Goal: Check status: Check status

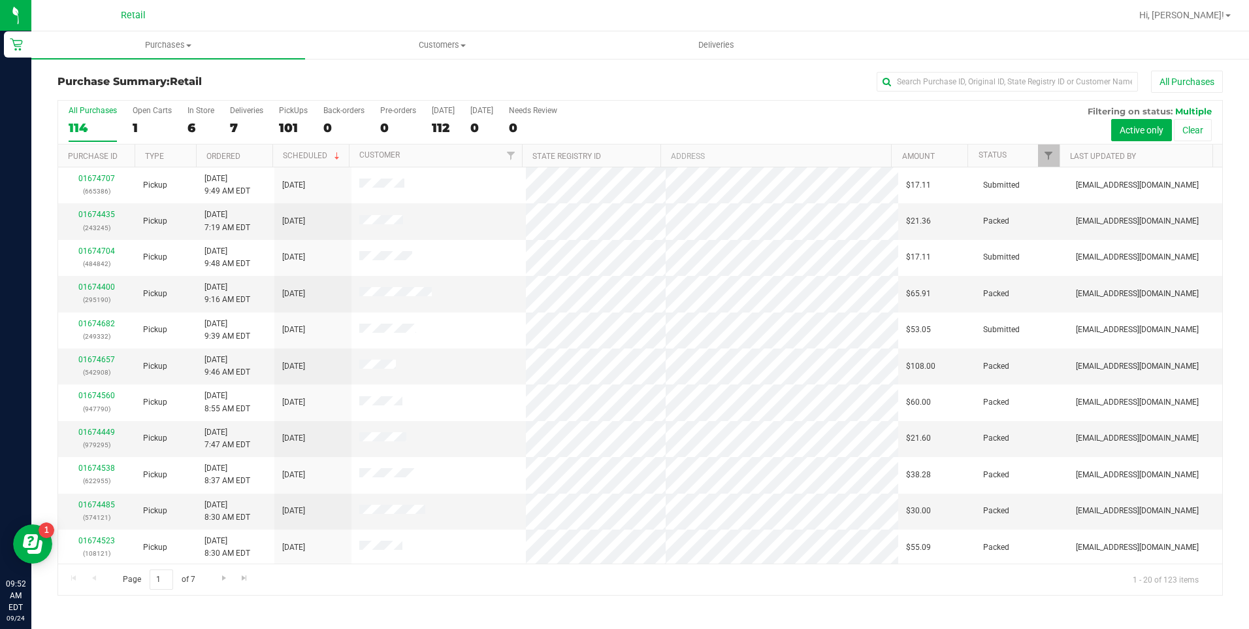
click at [1017, 91] on div "All Purchases" at bounding box center [834, 82] width 777 height 22
click at [1007, 86] on input "text" at bounding box center [1007, 82] width 261 height 20
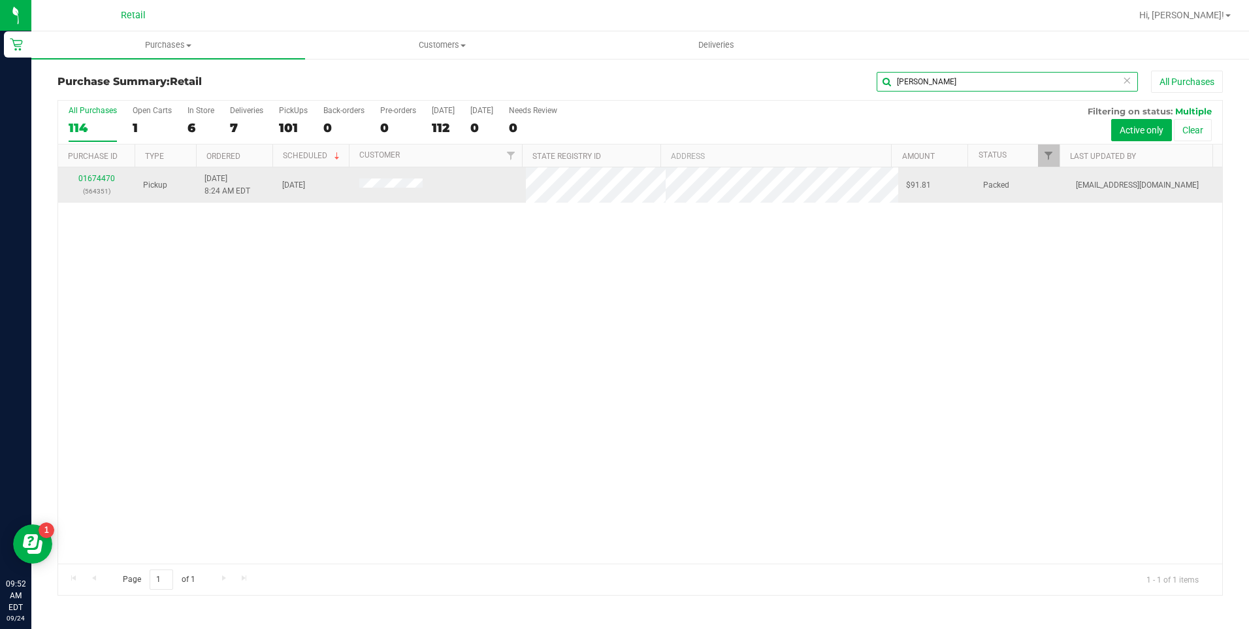
type input "[PERSON_NAME]"
click at [93, 184] on div "01674470 (564351)" at bounding box center [96, 185] width 61 height 25
click at [97, 176] on link "01674470" at bounding box center [96, 178] width 37 height 9
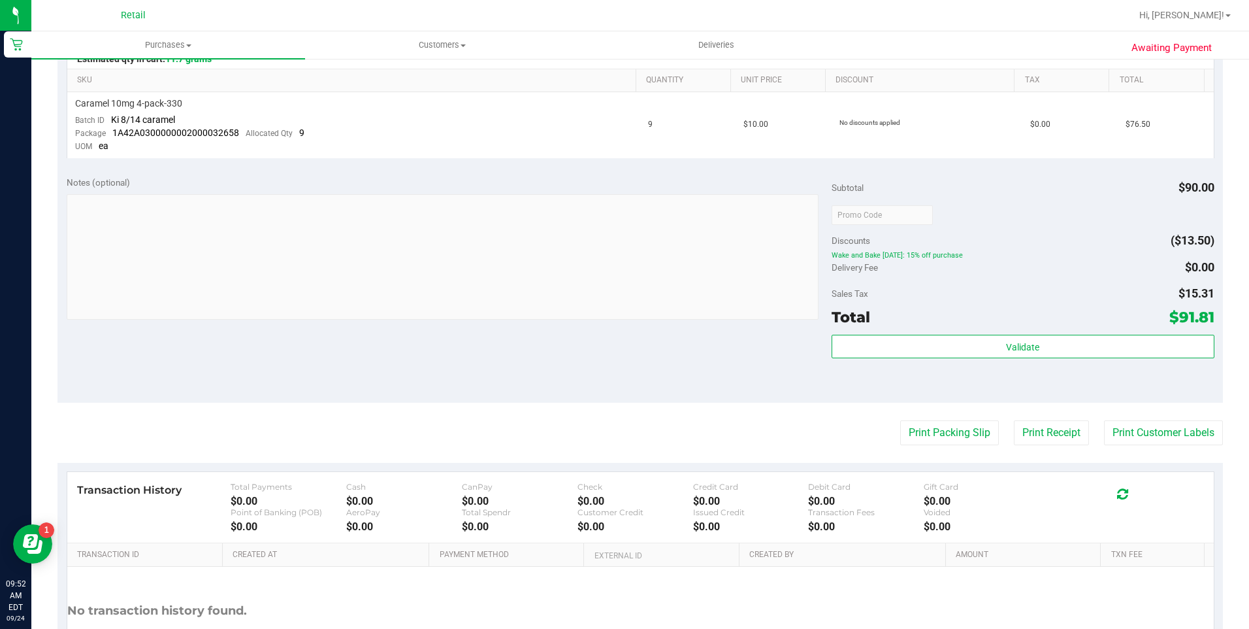
scroll to position [261, 0]
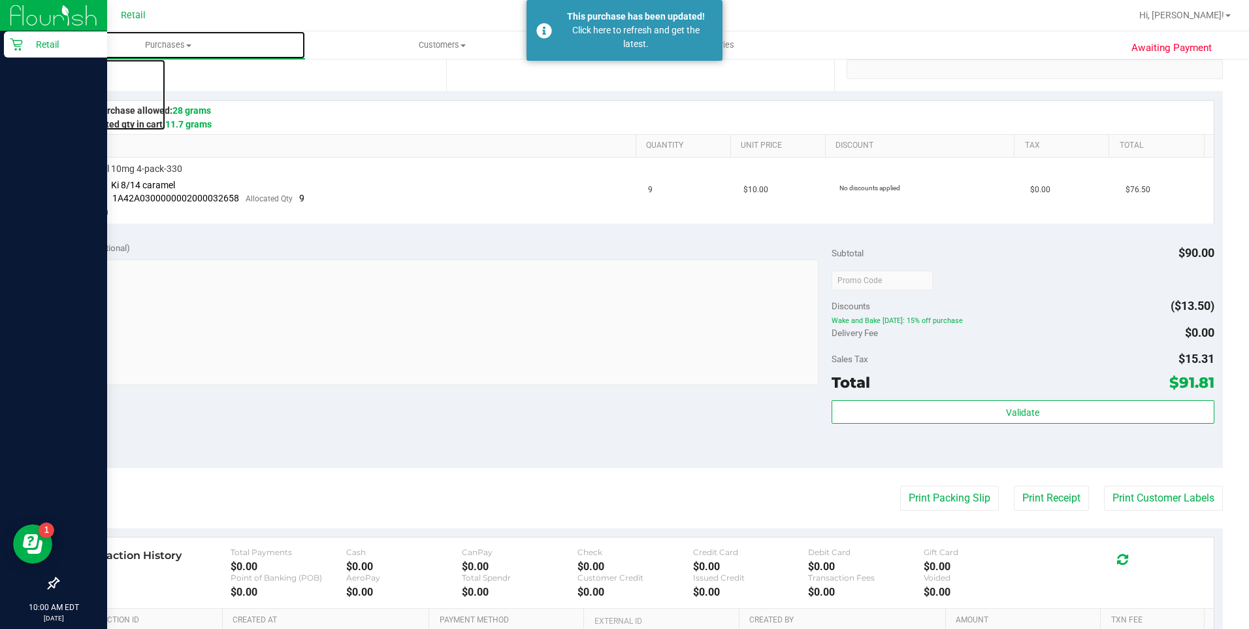
click at [31, 50] on div "Retail 10:00 AM EDT [DATE] 09/24 Retail Hi, [PERSON_NAME]! Purchases Summary of…" at bounding box center [624, 314] width 1249 height 629
click at [30, 48] on p "Retail" at bounding box center [62, 45] width 78 height 16
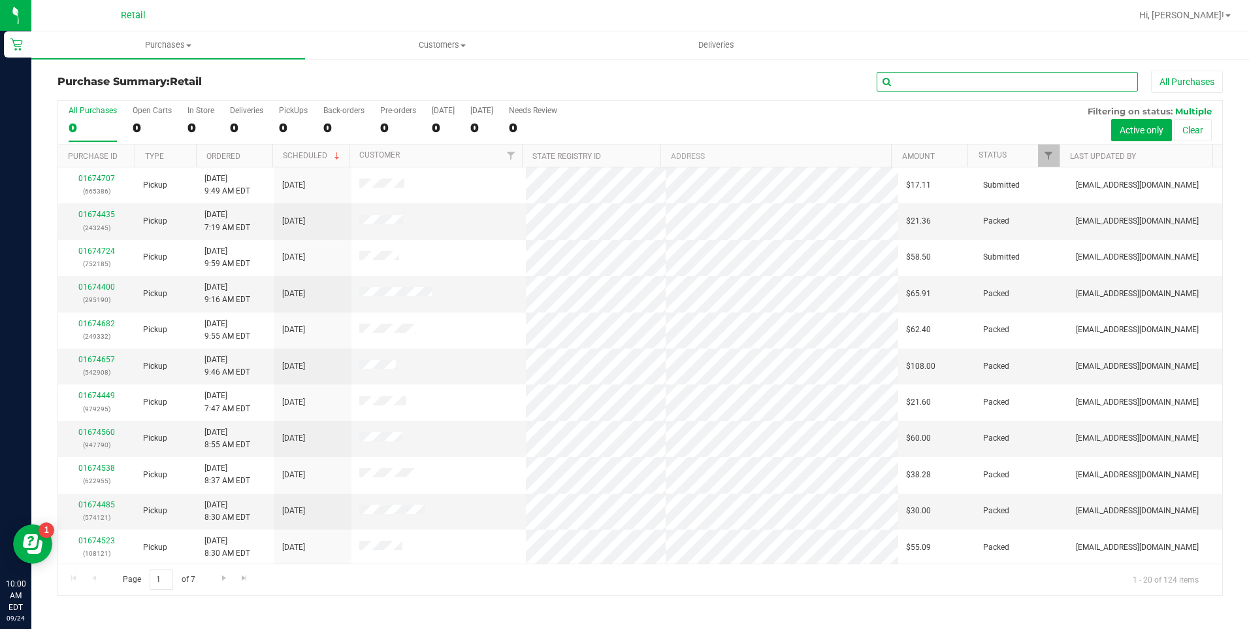
click at [991, 84] on input "text" at bounding box center [1007, 82] width 261 height 20
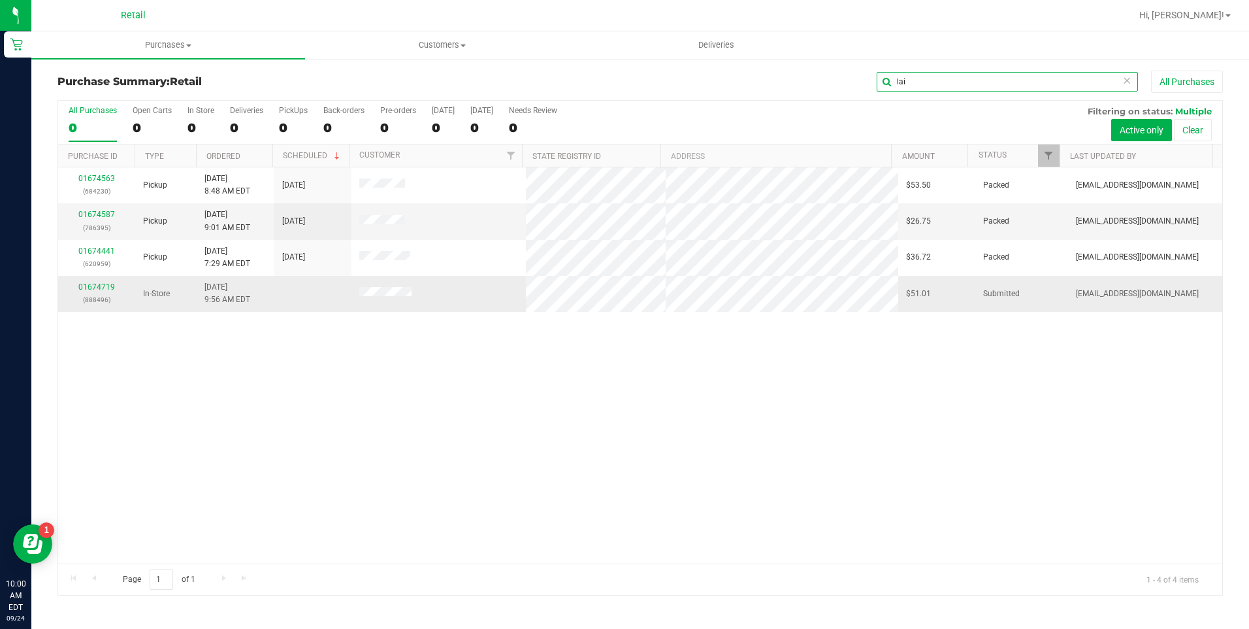
type input "lai"
click at [103, 280] on td "01674719 (888496)" at bounding box center [96, 293] width 77 height 35
click at [102, 284] on link "01674719" at bounding box center [96, 286] width 37 height 9
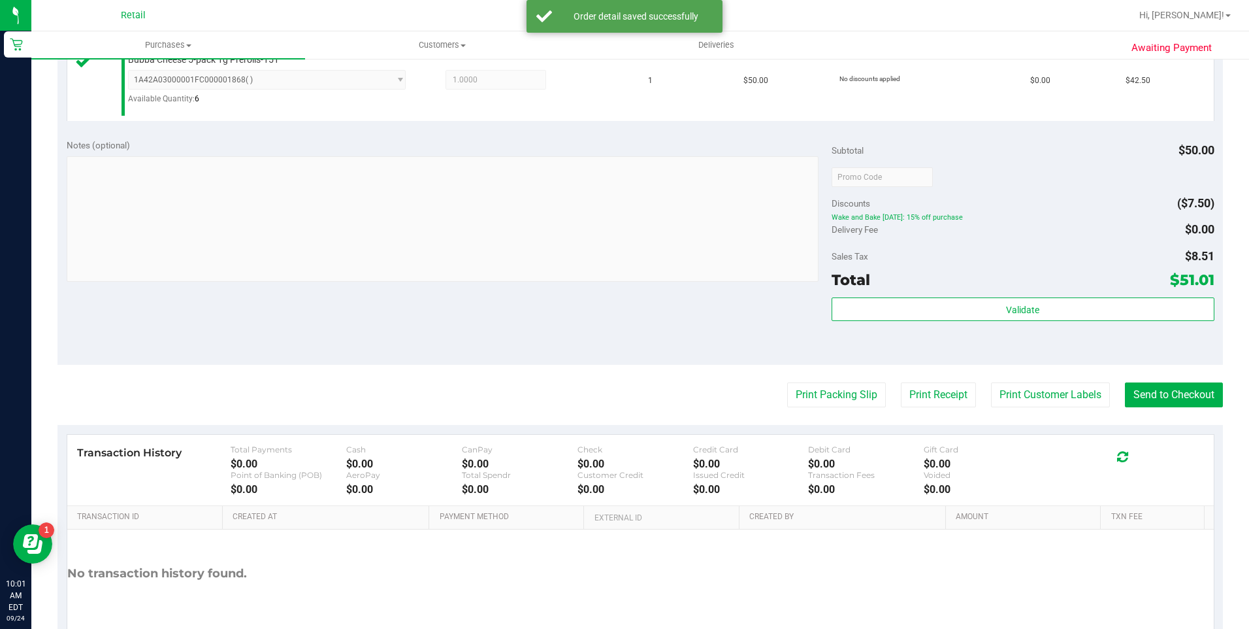
scroll to position [437, 0]
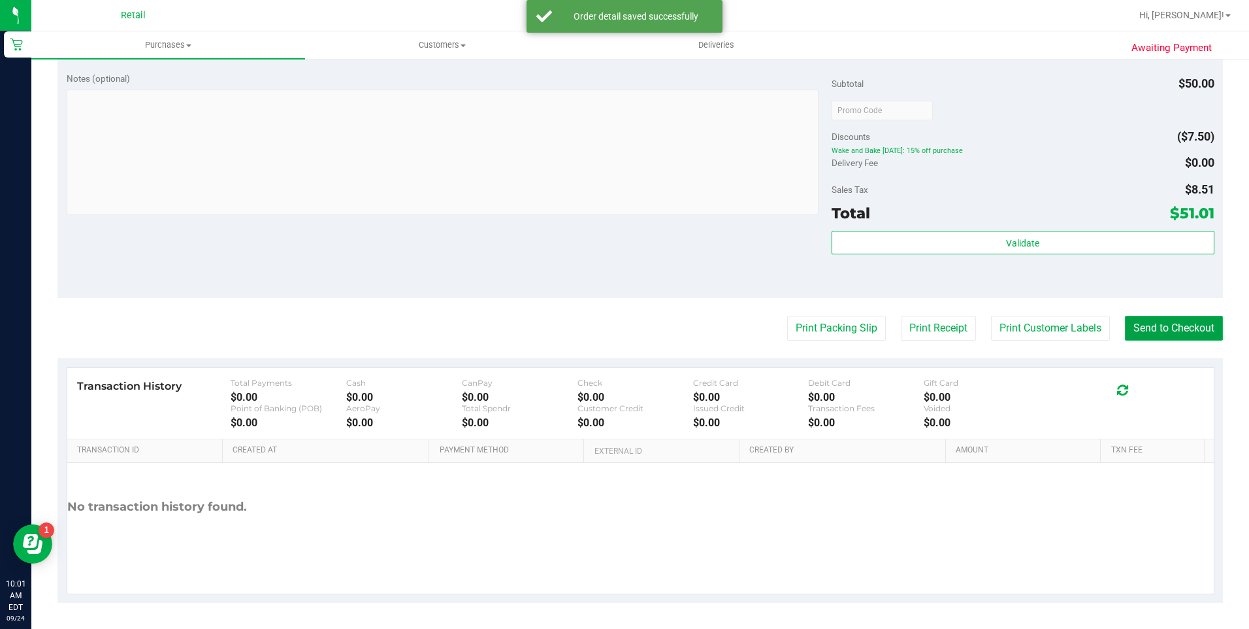
click at [1168, 327] on button "Send to Checkout" at bounding box center [1174, 328] width 98 height 25
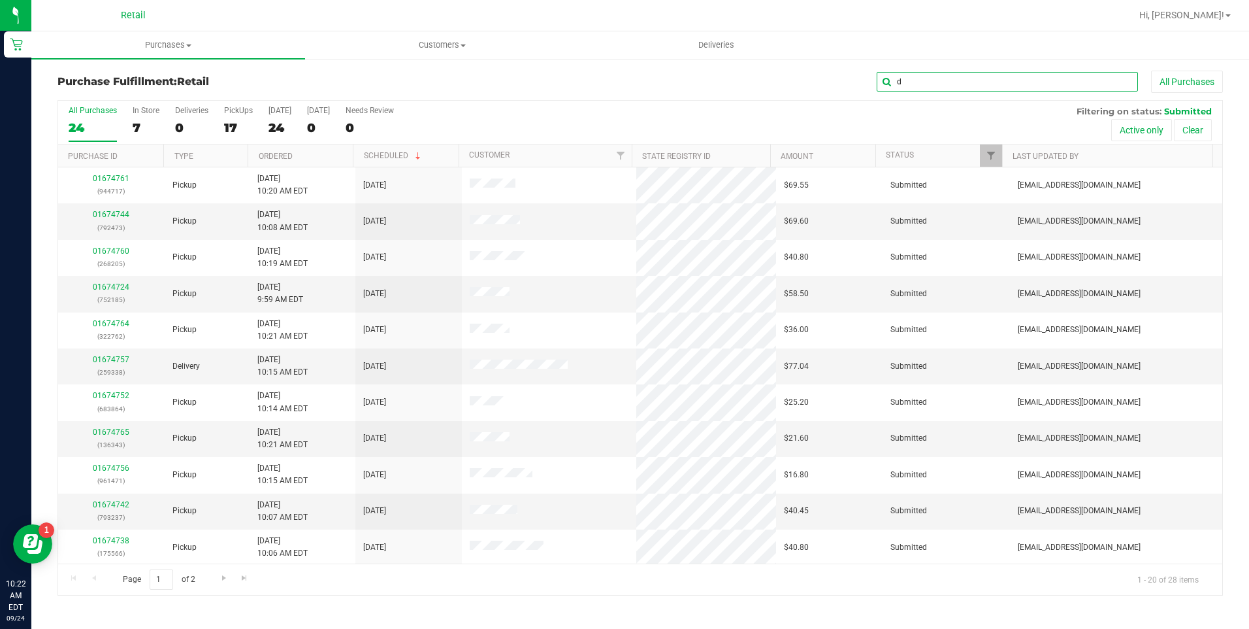
click at [927, 78] on input "d" at bounding box center [1007, 82] width 261 height 20
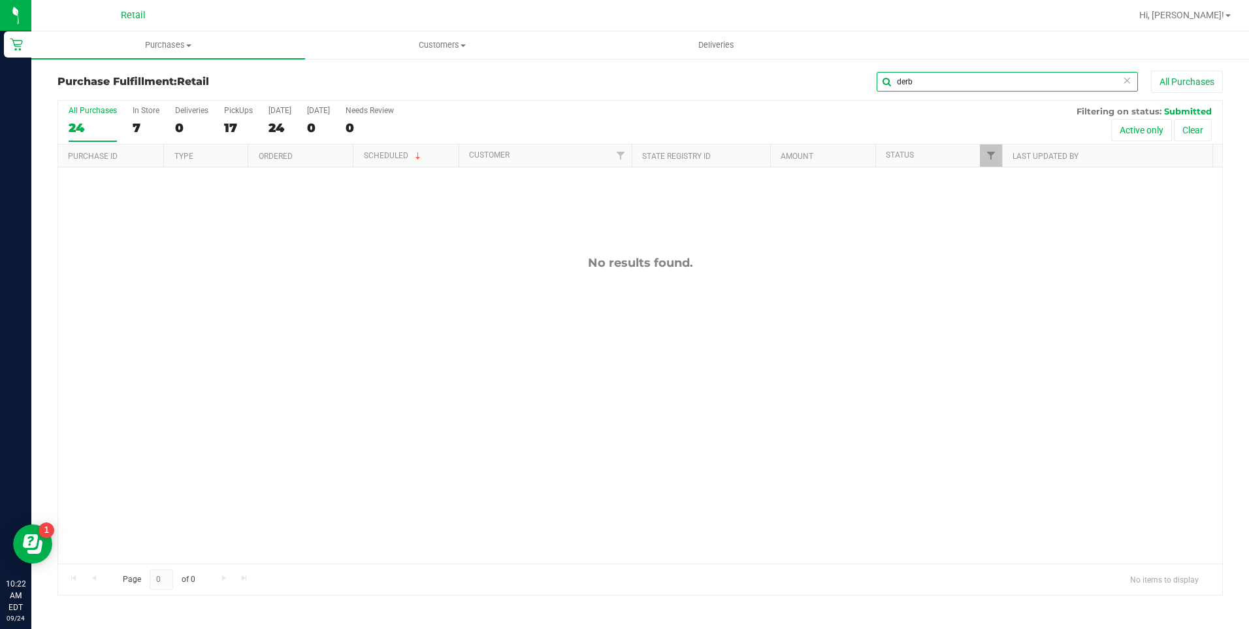
type input "derb"
